Goal: Check status: Check status

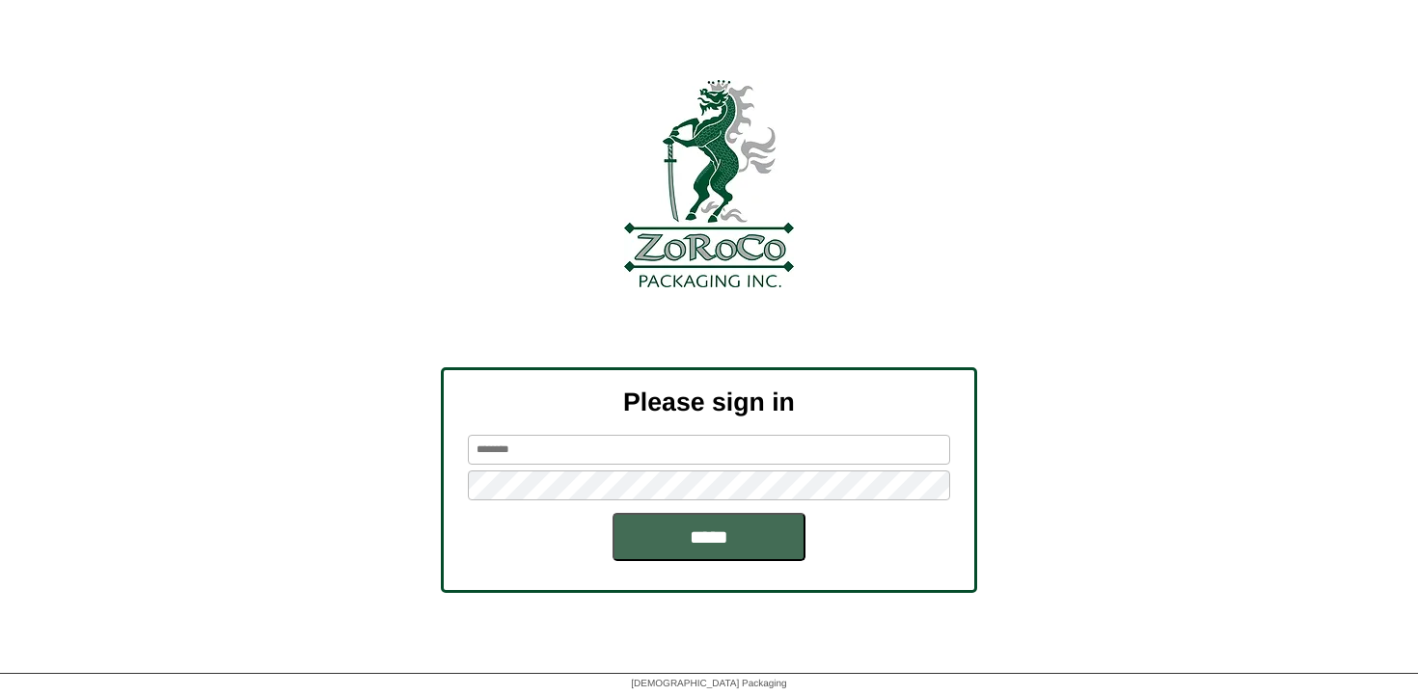
type input "********"
click at [702, 546] on input "*****" at bounding box center [708, 537] width 193 height 48
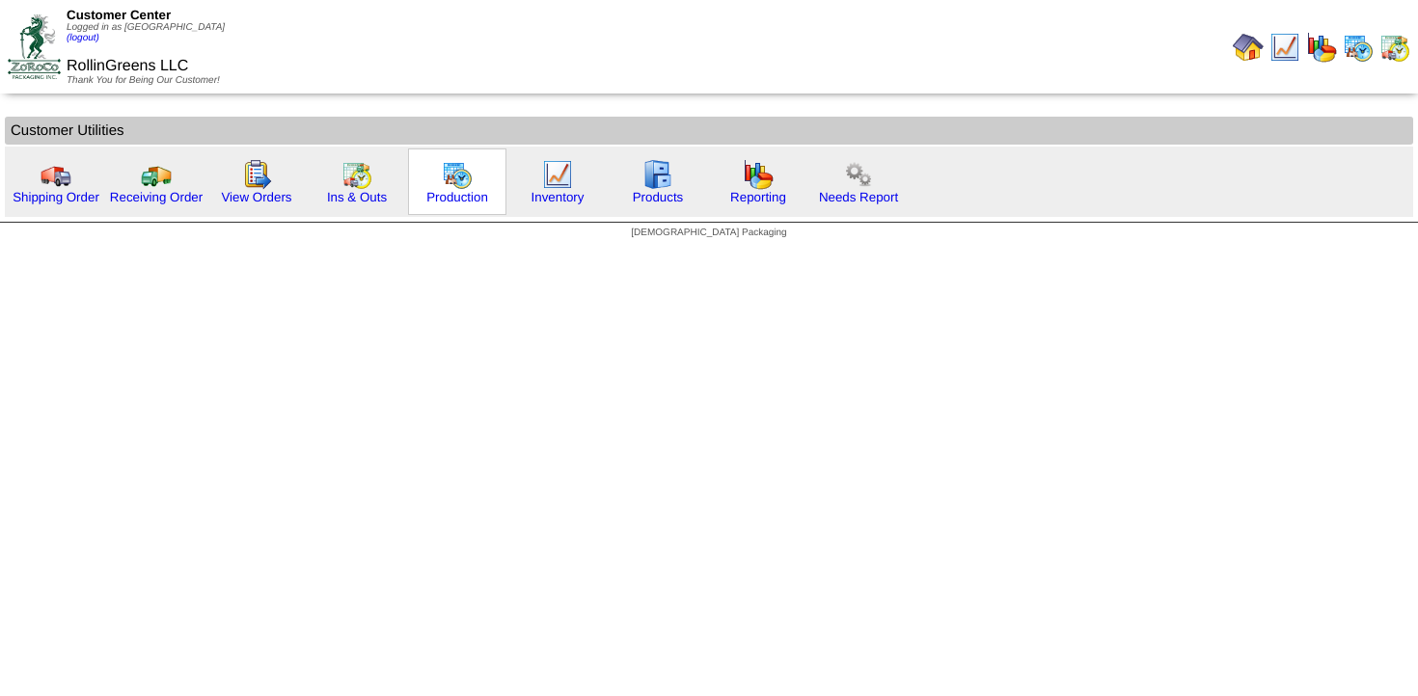
click at [450, 181] on img at bounding box center [457, 174] width 31 height 31
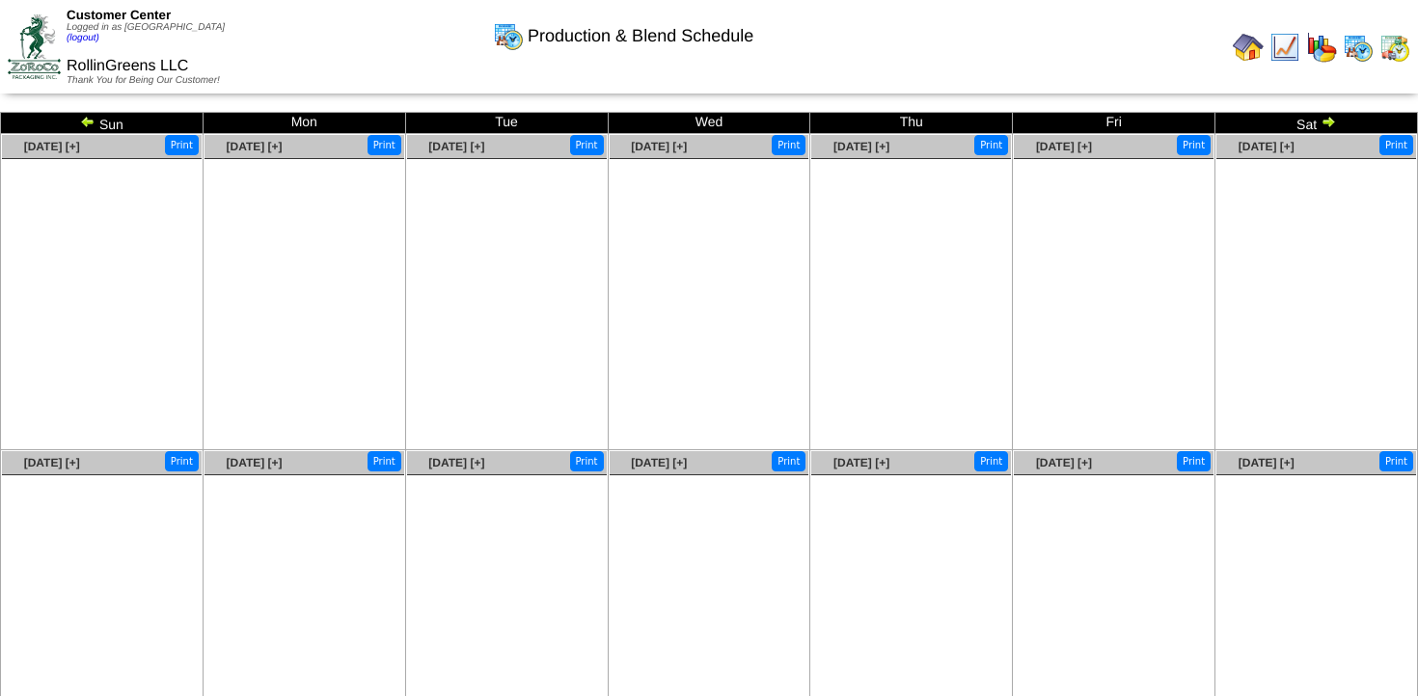
click at [89, 118] on img at bounding box center [87, 121] width 15 height 15
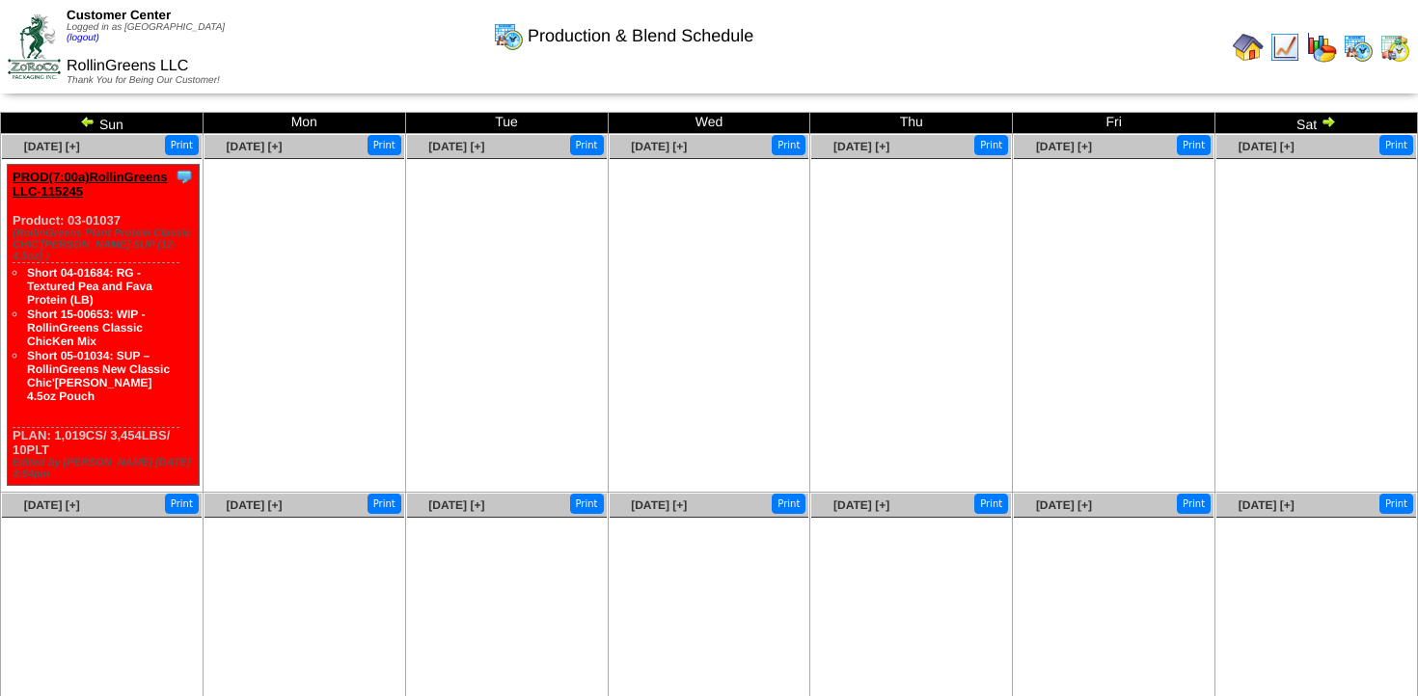
click at [88, 119] on img at bounding box center [87, 121] width 15 height 15
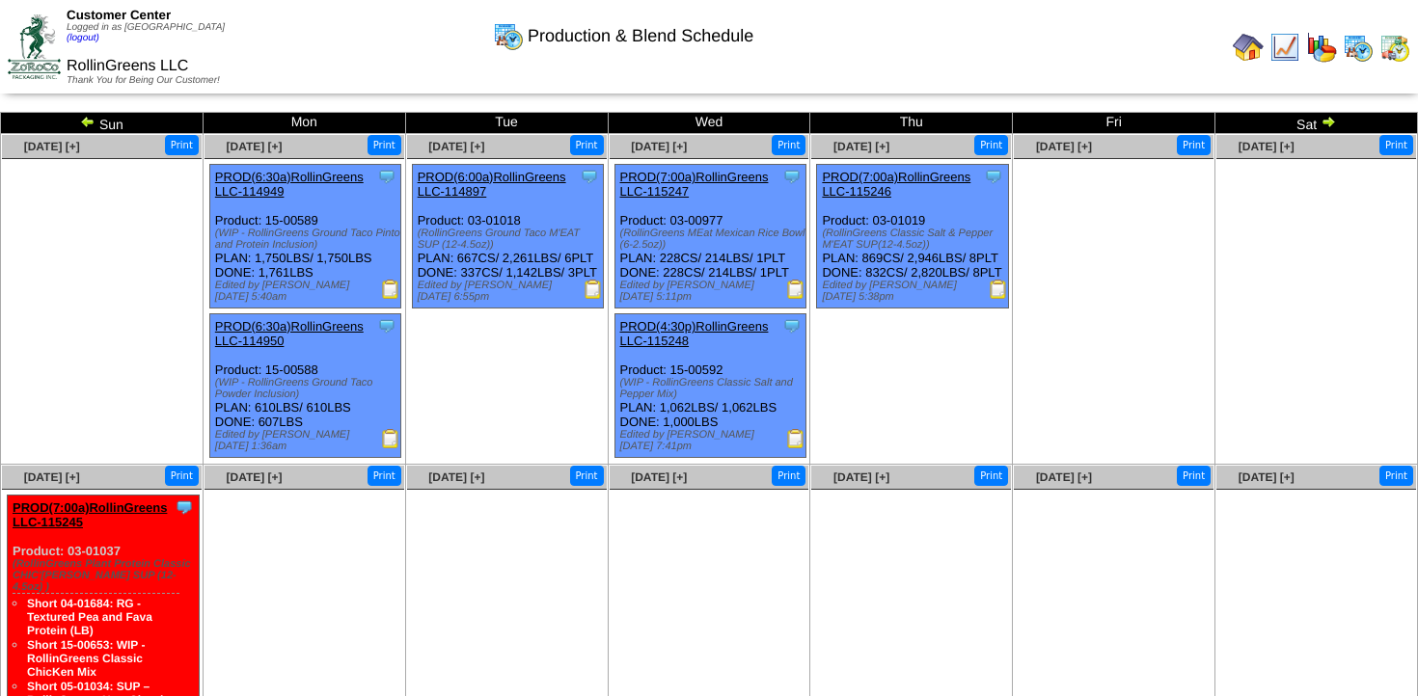
click at [88, 119] on img at bounding box center [87, 121] width 15 height 15
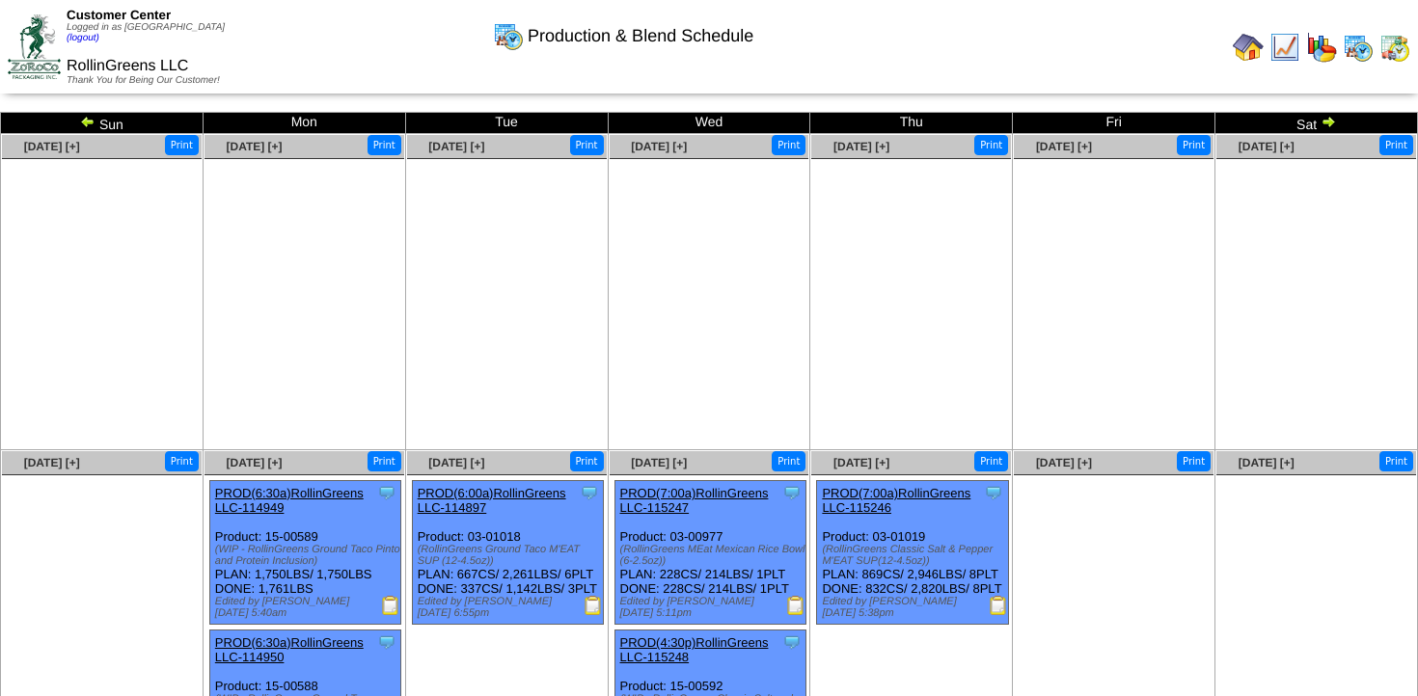
click at [88, 119] on img at bounding box center [87, 121] width 15 height 15
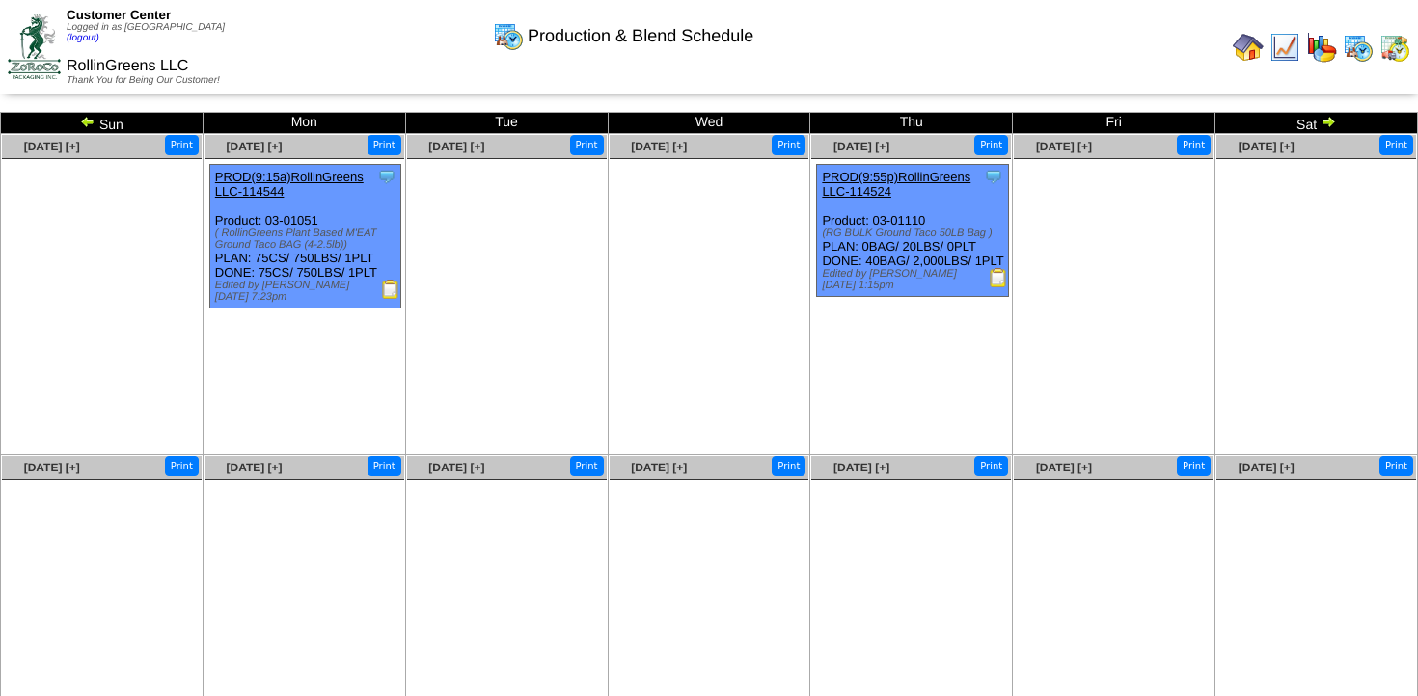
click at [1324, 122] on img at bounding box center [1327, 121] width 15 height 15
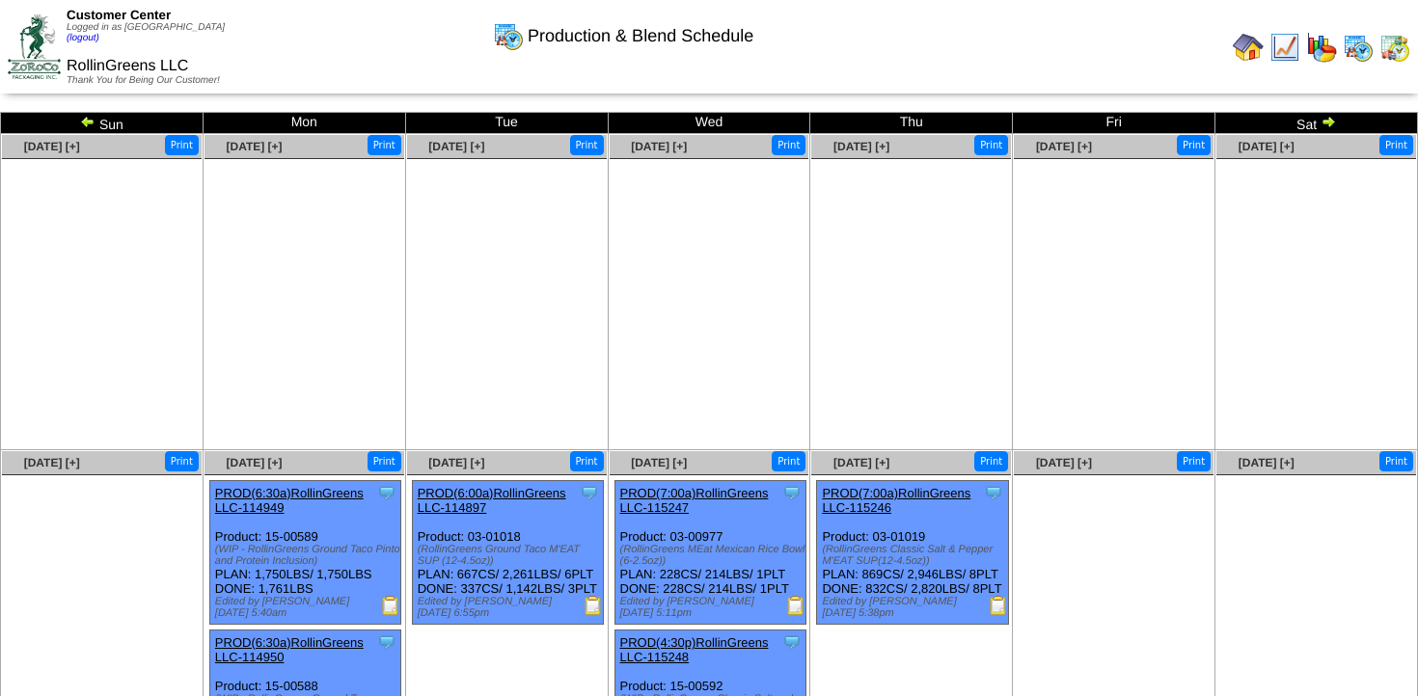
click at [1329, 116] on img at bounding box center [1327, 121] width 15 height 15
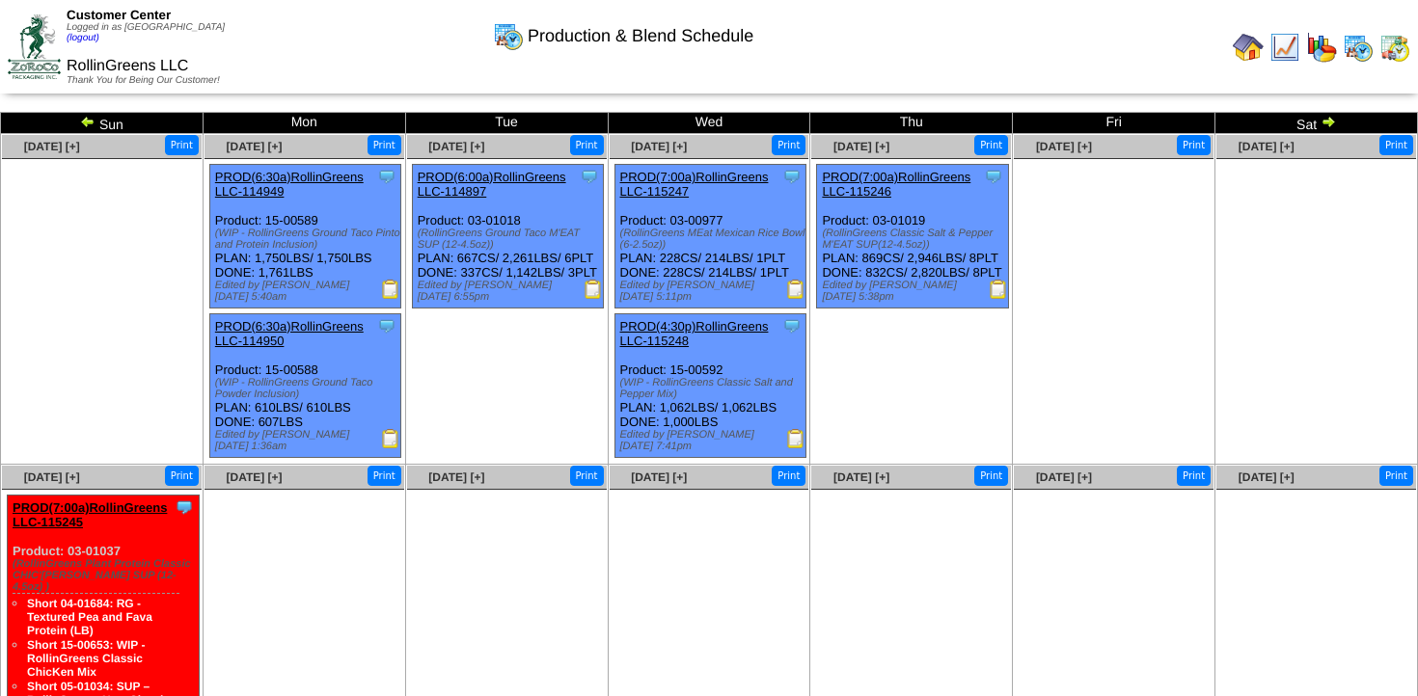
click at [1324, 114] on img at bounding box center [1327, 121] width 15 height 15
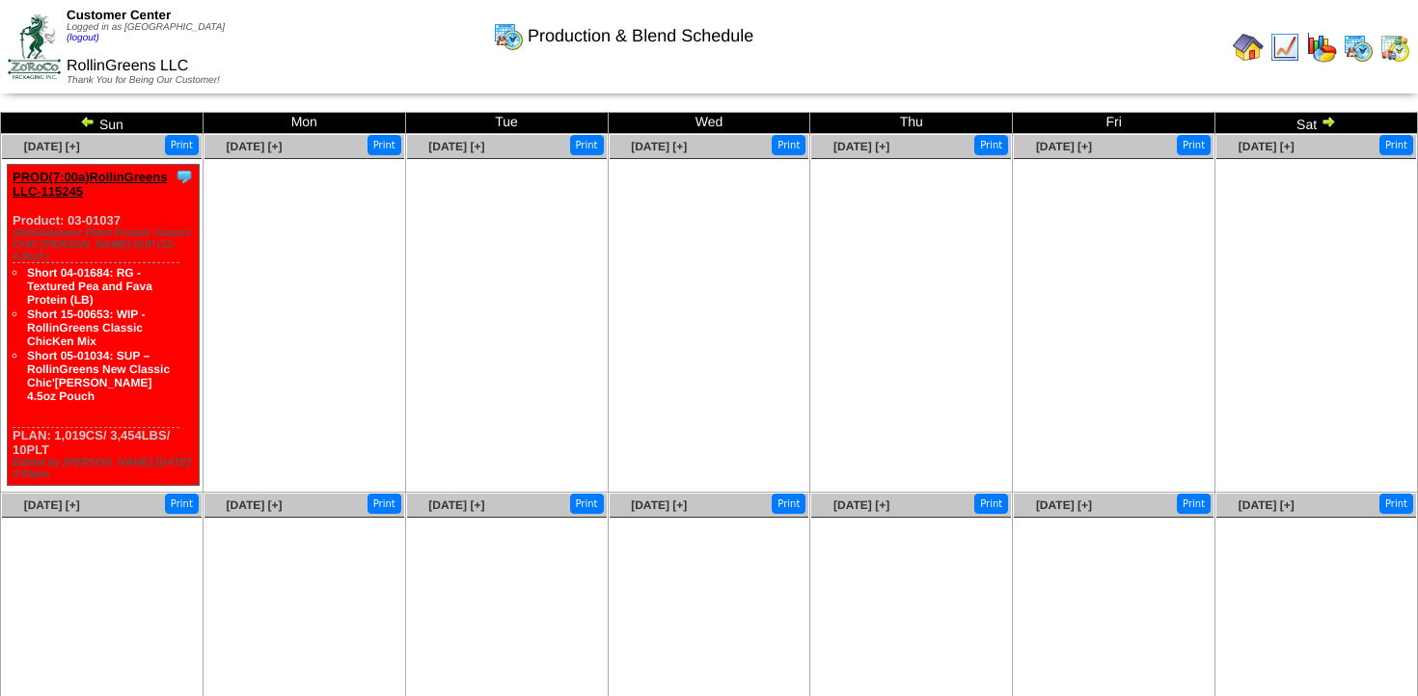
click at [1330, 113] on td "Sat" at bounding box center [1316, 123] width 203 height 21
click at [1328, 119] on img at bounding box center [1327, 121] width 15 height 15
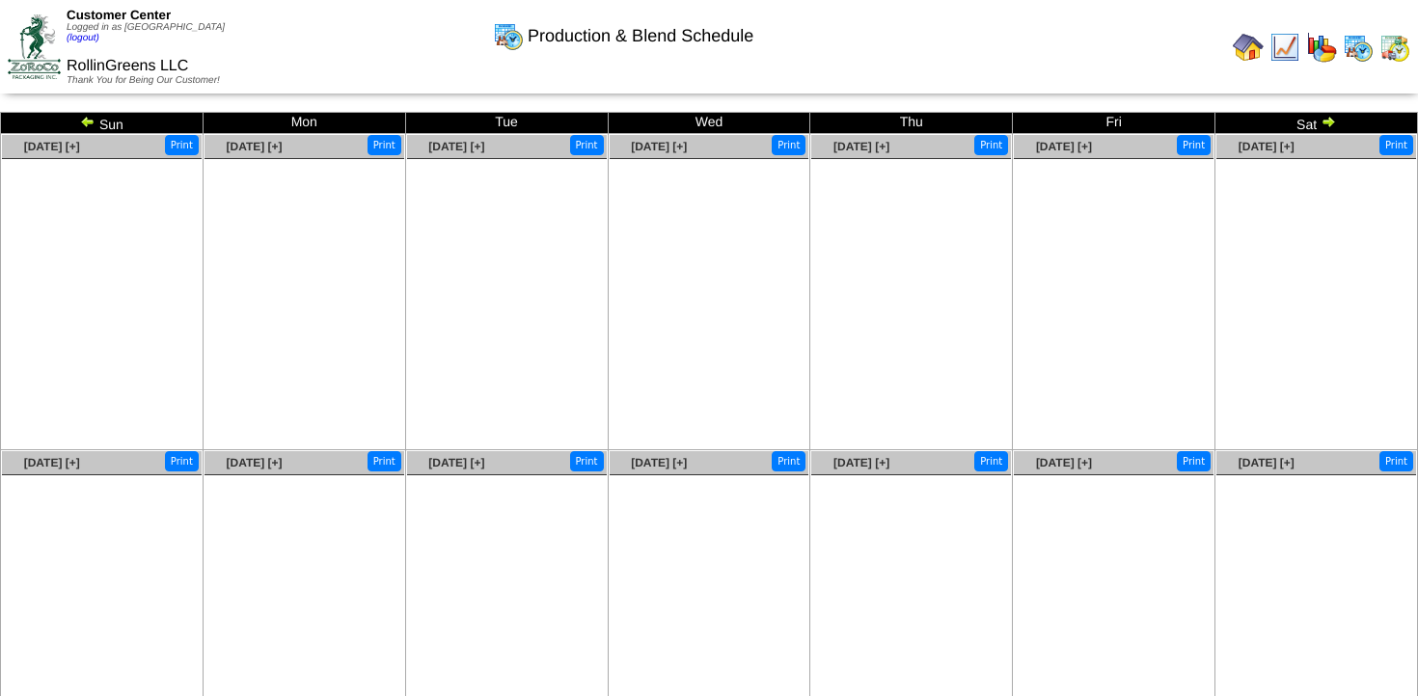
click at [93, 119] on img at bounding box center [87, 121] width 15 height 15
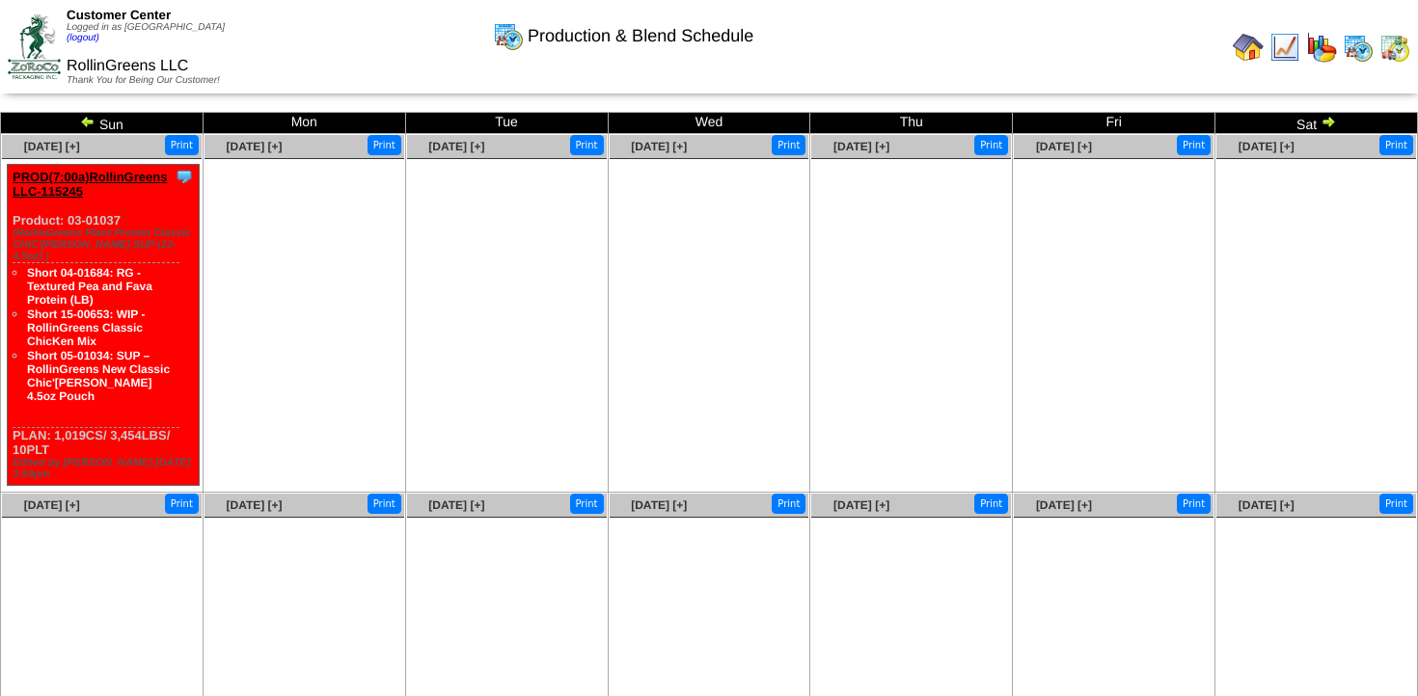
click at [93, 119] on img at bounding box center [87, 121] width 15 height 15
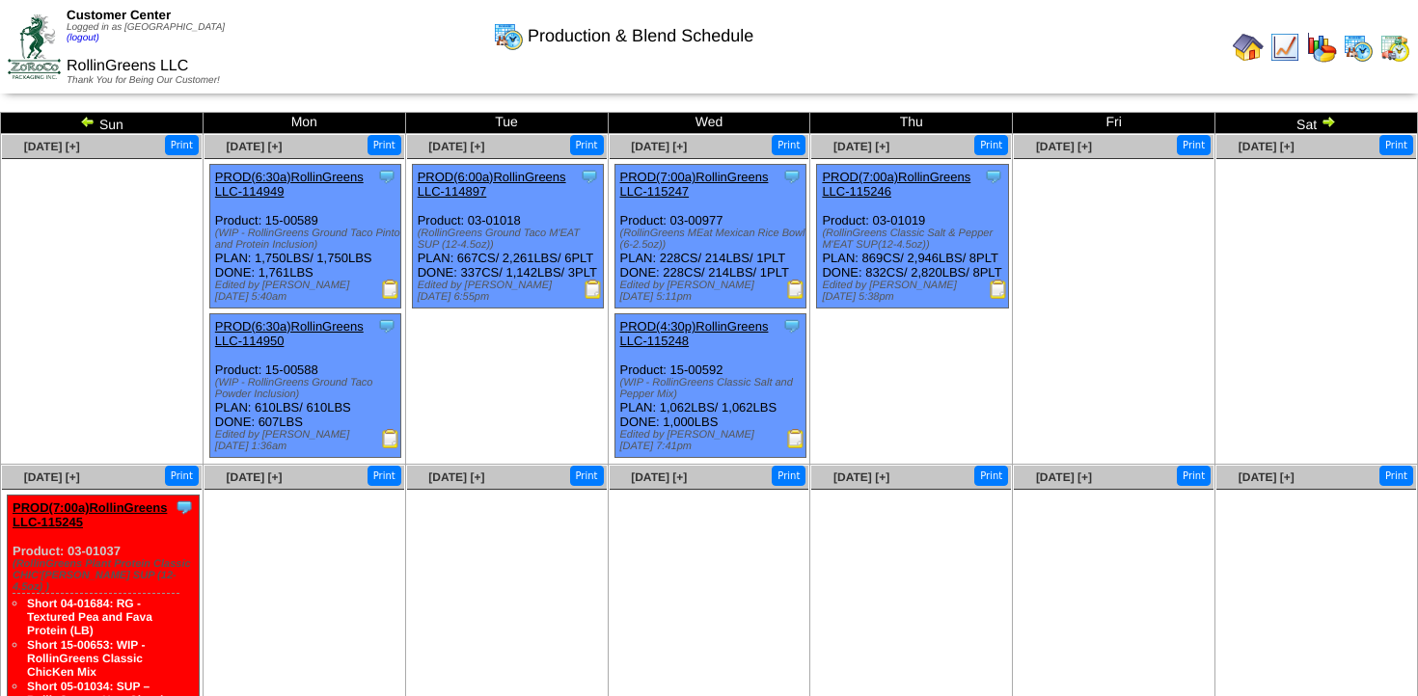
click at [93, 119] on img at bounding box center [87, 121] width 15 height 15
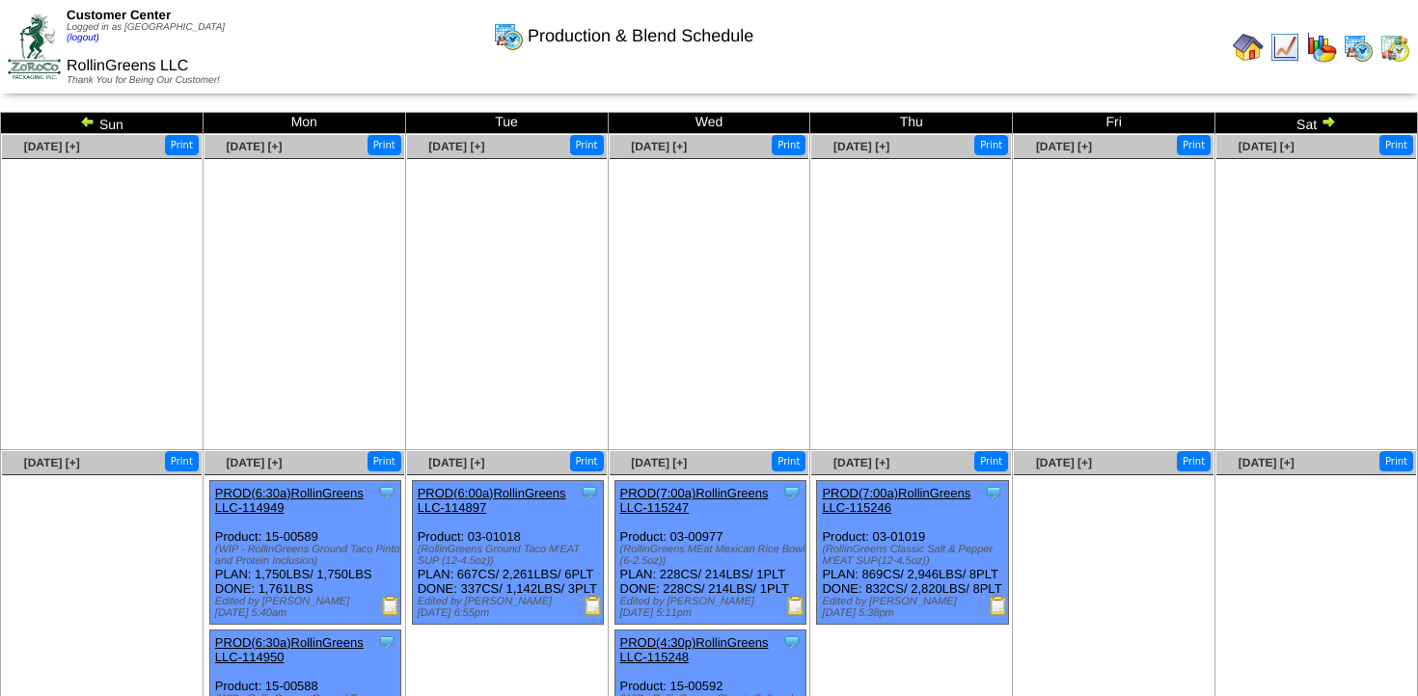
click at [93, 119] on img at bounding box center [87, 121] width 15 height 15
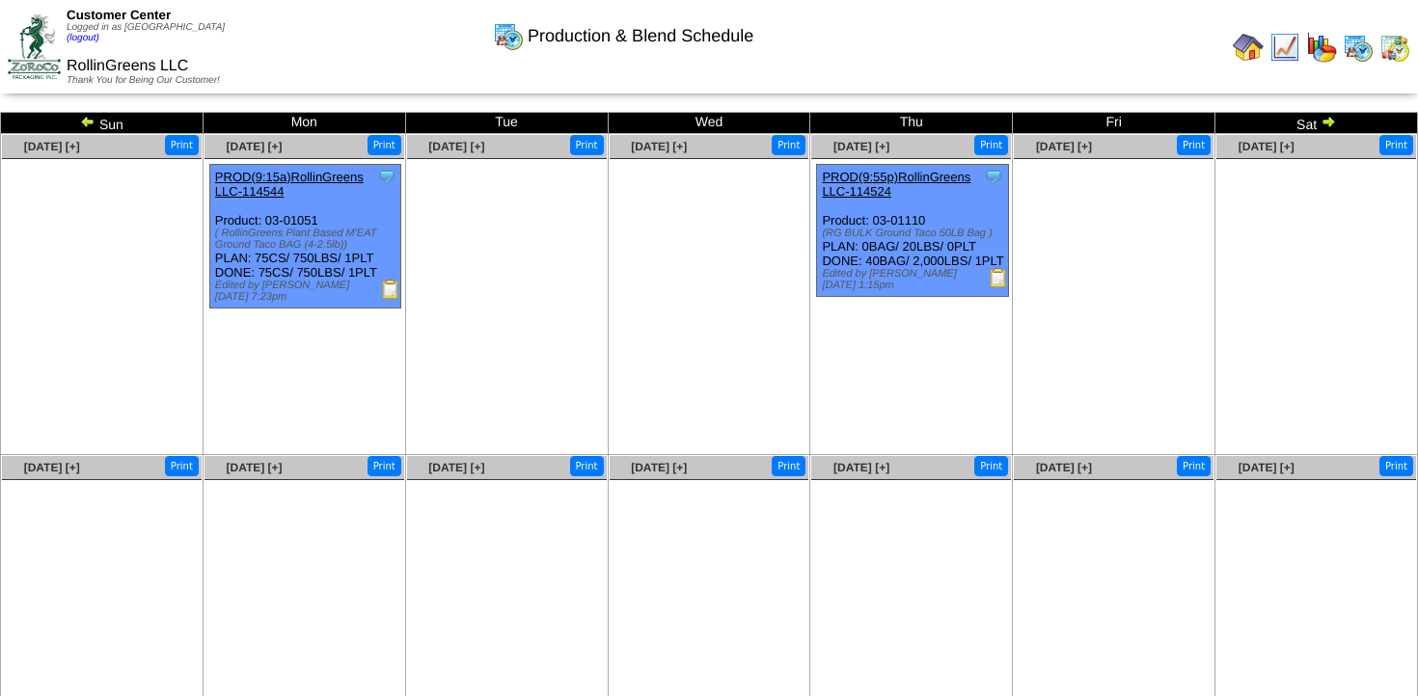
click at [93, 119] on img at bounding box center [87, 121] width 15 height 15
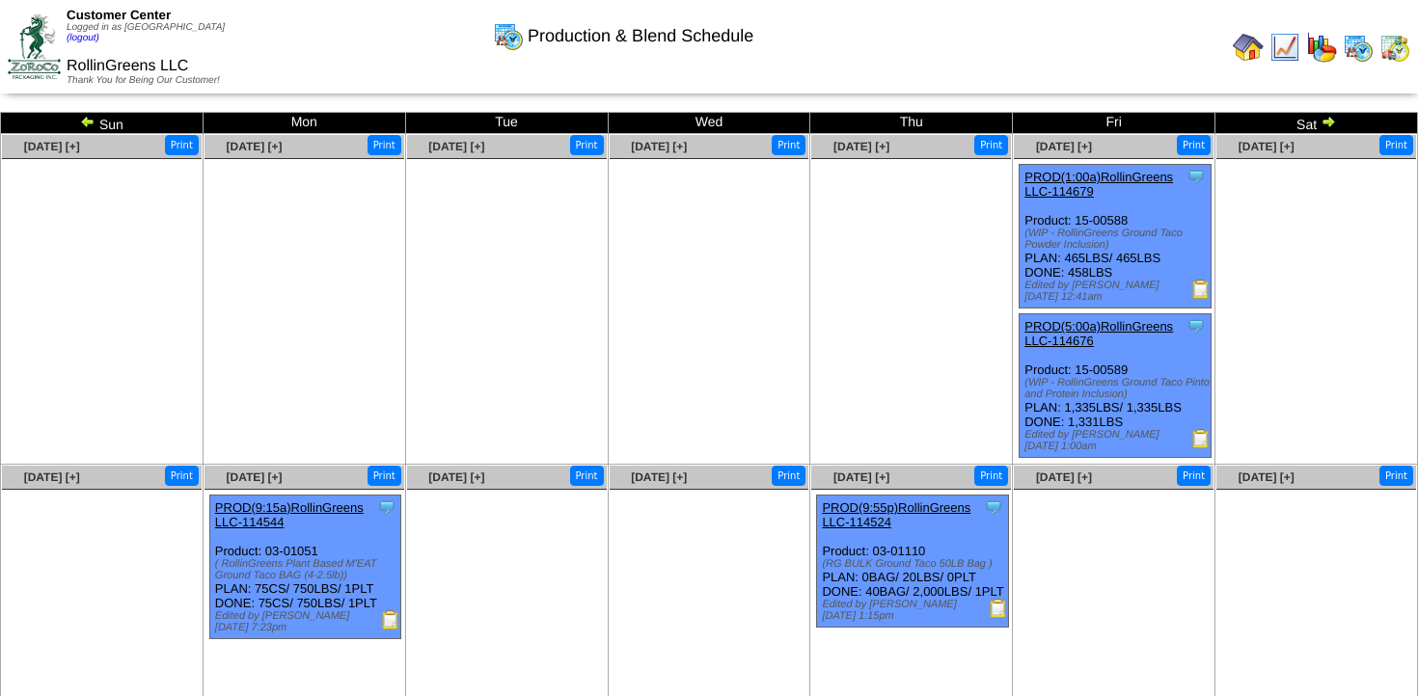
click at [93, 119] on img at bounding box center [87, 121] width 15 height 15
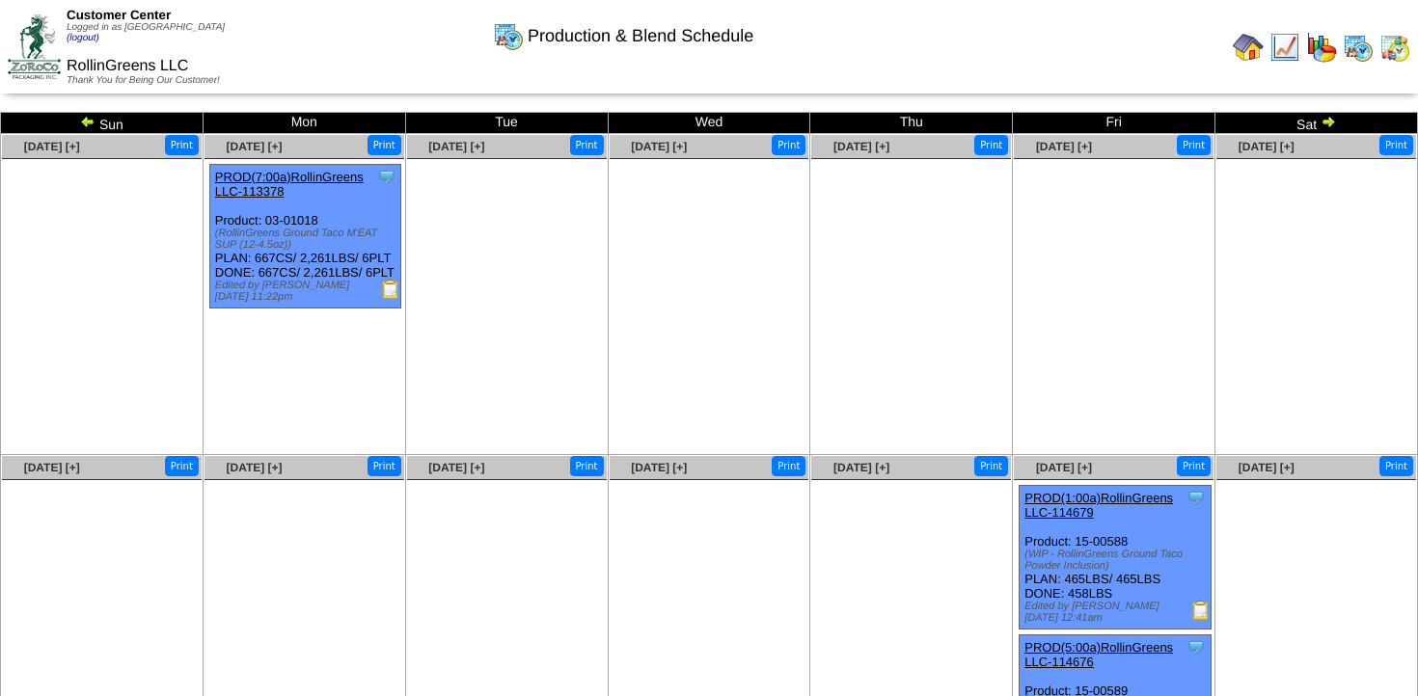
click at [86, 125] on img at bounding box center [87, 121] width 15 height 15
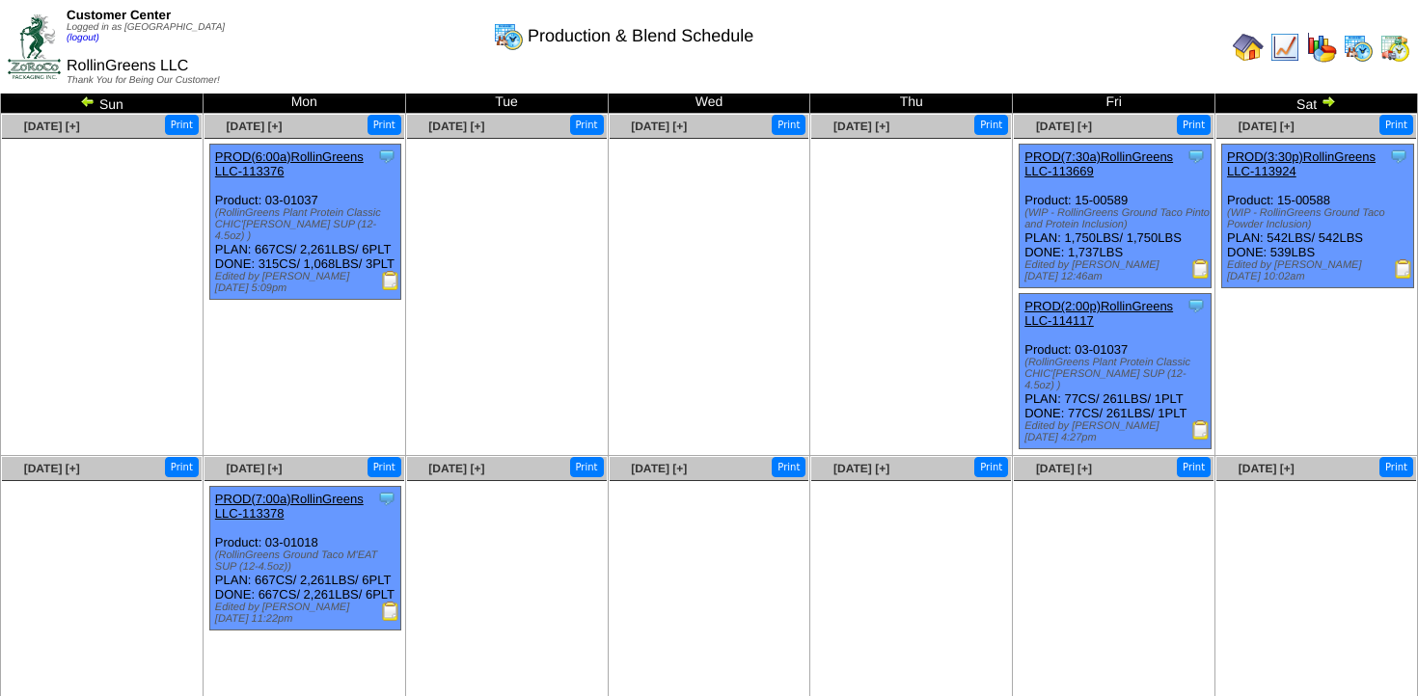
scroll to position [22, 0]
